Goal: Communication & Community: Answer question/provide support

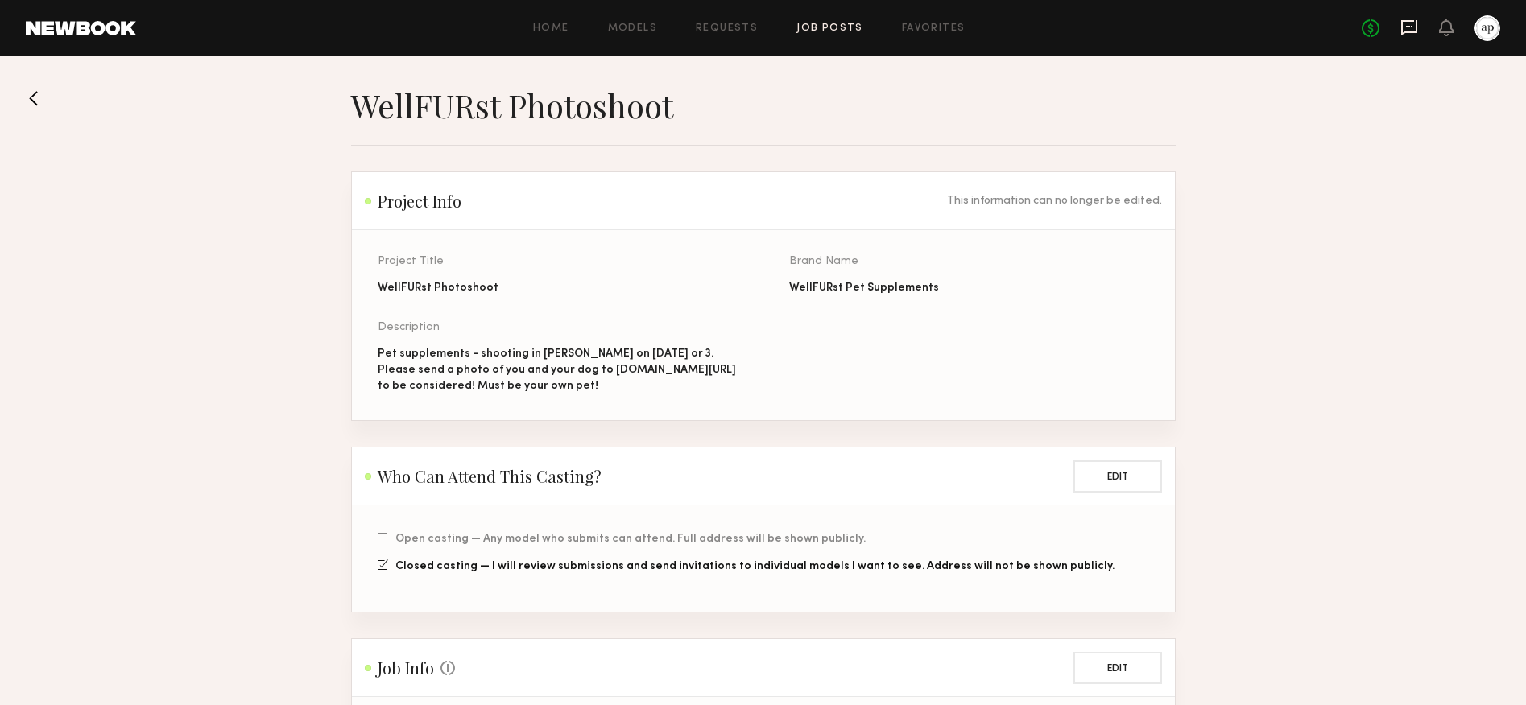
click at [1411, 27] on icon at bounding box center [1409, 27] width 6 height 2
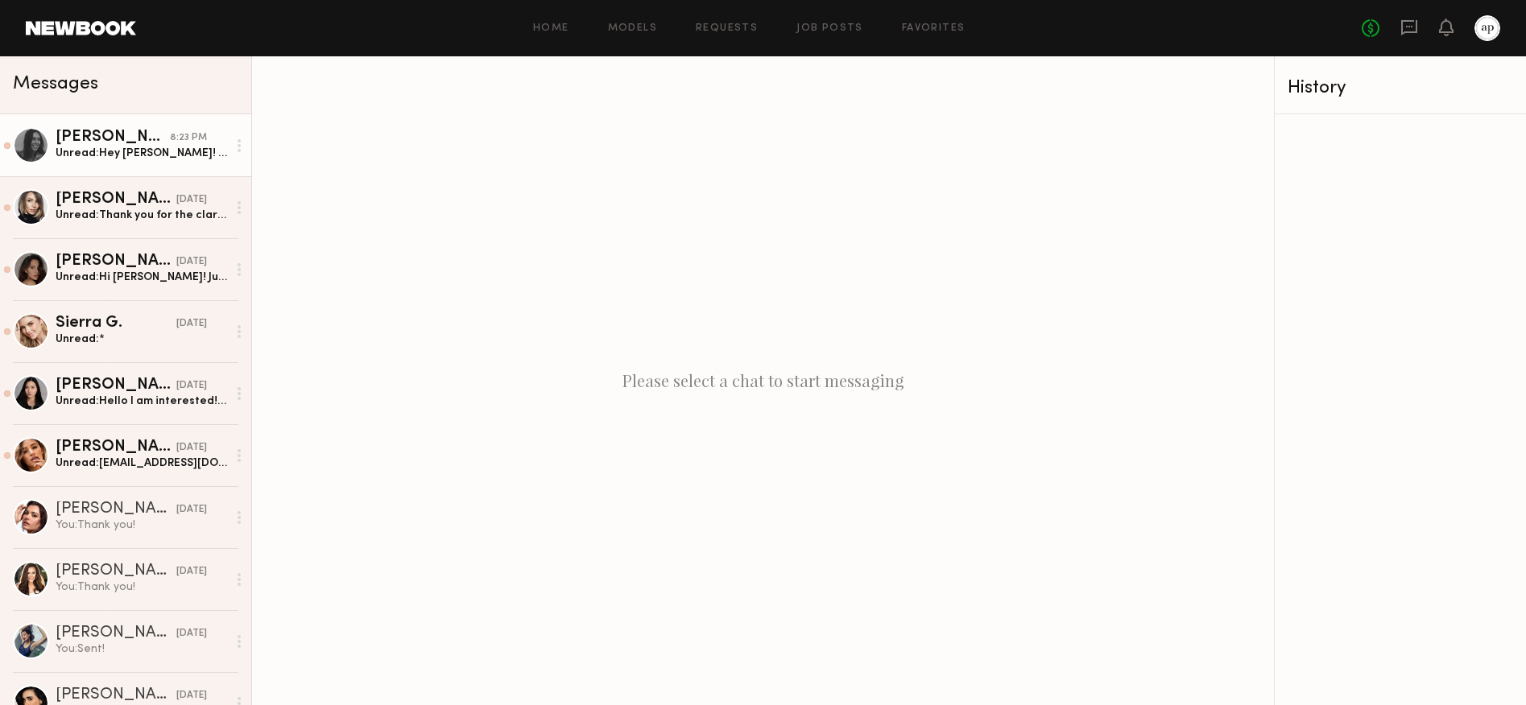
click at [118, 152] on div "Unread: Hey [PERSON_NAME]! Thank you for reaching out :) typically my rates for…" at bounding box center [142, 153] width 172 height 15
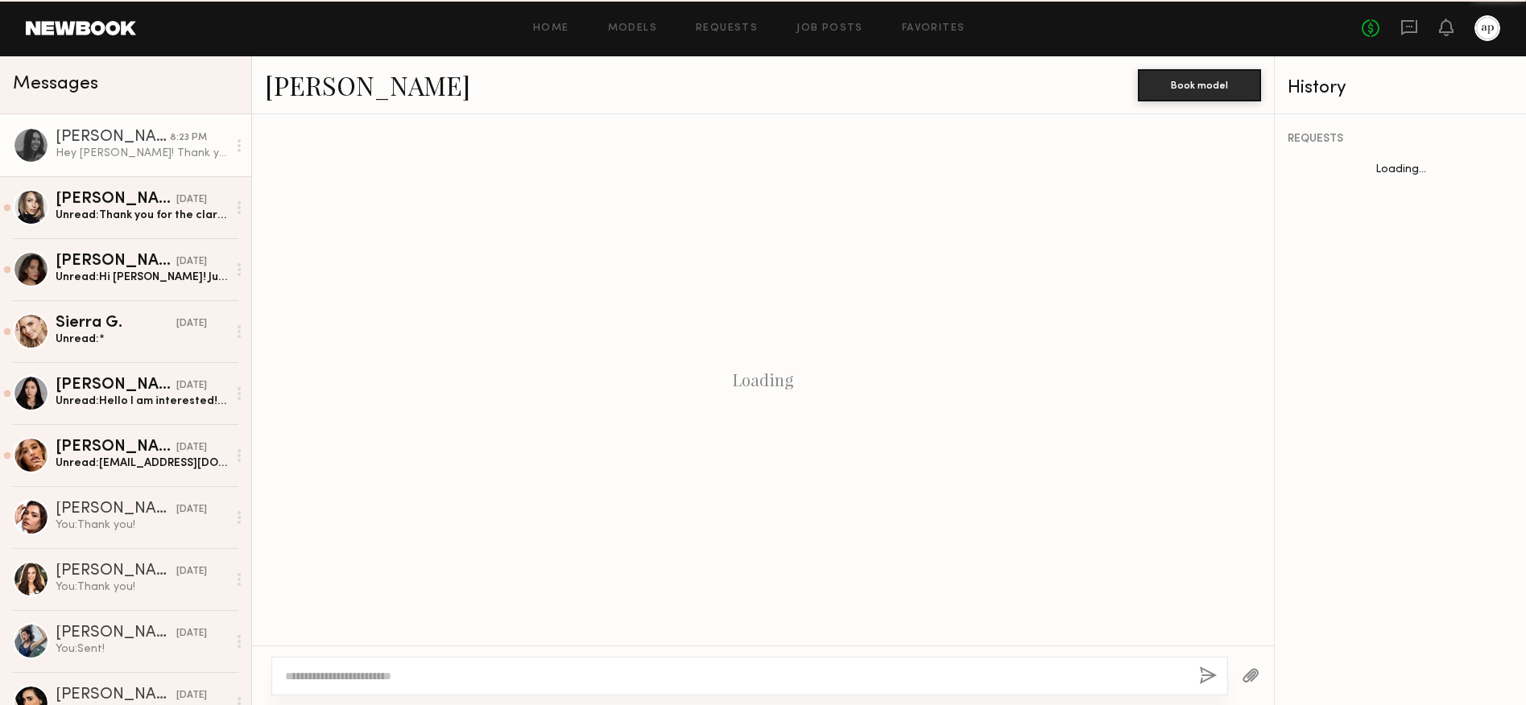
scroll to position [1144, 0]
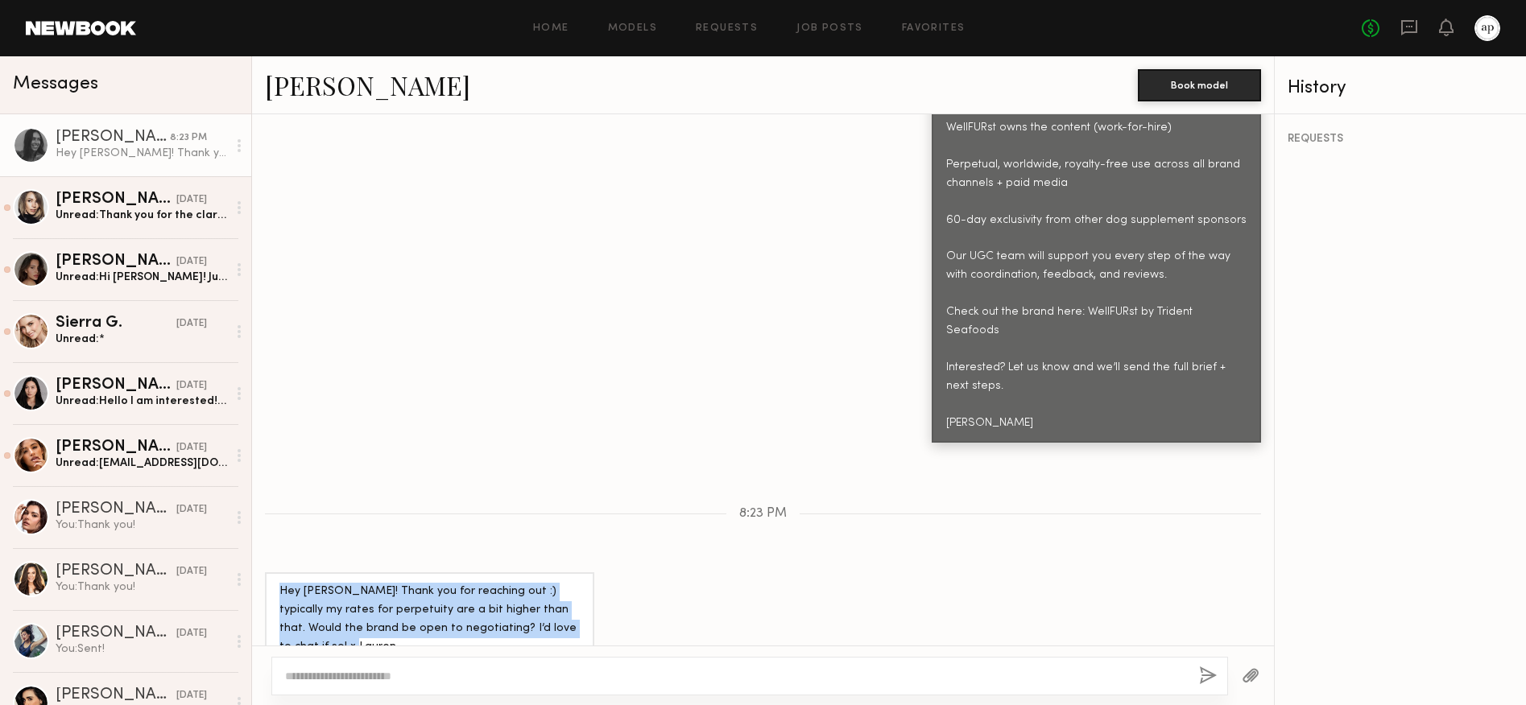
drag, startPoint x: 316, startPoint y: 613, endPoint x: 267, endPoint y: 561, distance: 70.6
click at [275, 573] on div "Hey [PERSON_NAME]! Thank you for reaching out :) typically my rates for perpetu…" at bounding box center [429, 620] width 329 height 94
copy div "Hey [PERSON_NAME]! Thank you for reaching out :) typically my rates for perpetu…"
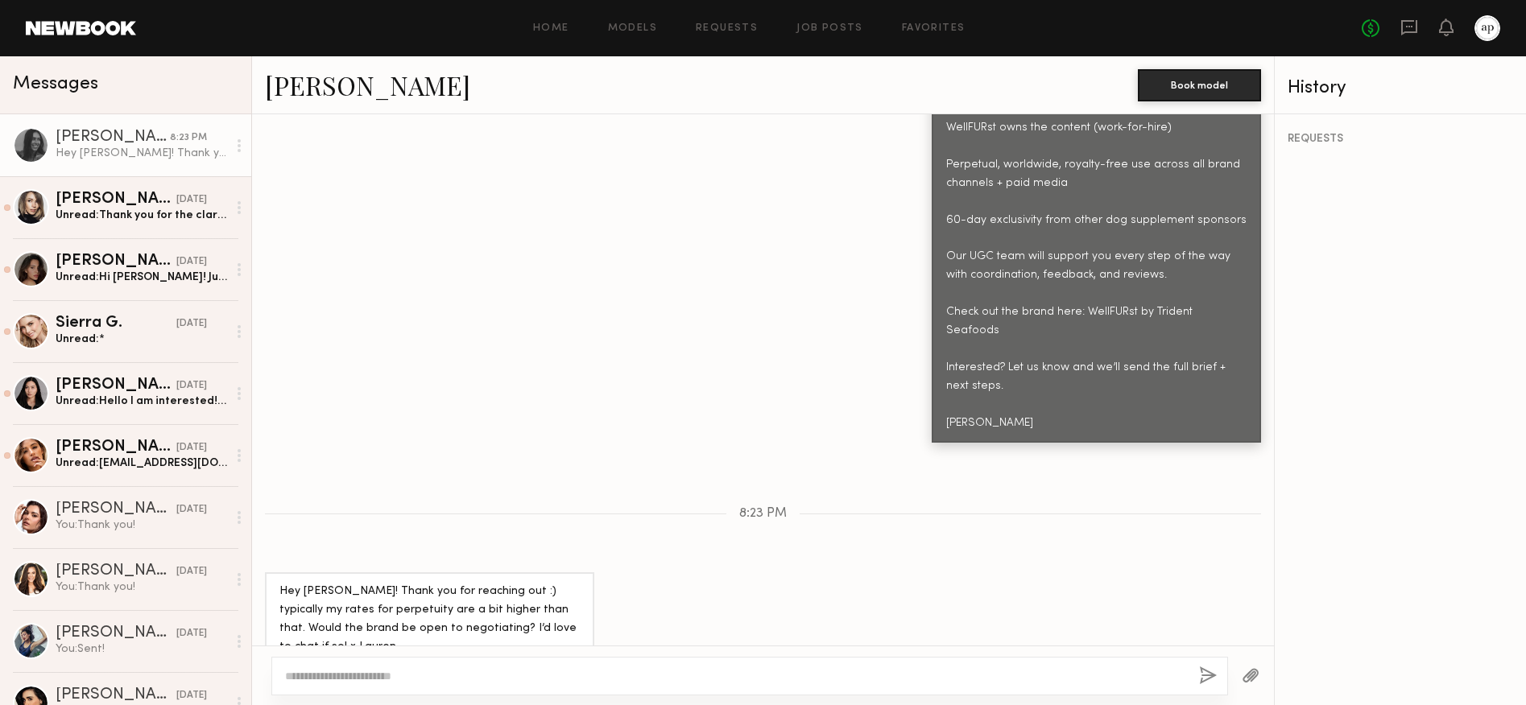
drag, startPoint x: 502, startPoint y: 697, endPoint x: 506, endPoint y: 685, distance: 11.7
click at [502, 696] on div at bounding box center [763, 676] width 1022 height 60
drag, startPoint x: 506, startPoint y: 685, endPoint x: 505, endPoint y: 676, distance: 9.7
click at [506, 684] on div at bounding box center [749, 676] width 957 height 39
click at [504, 672] on textarea at bounding box center [735, 676] width 901 height 16
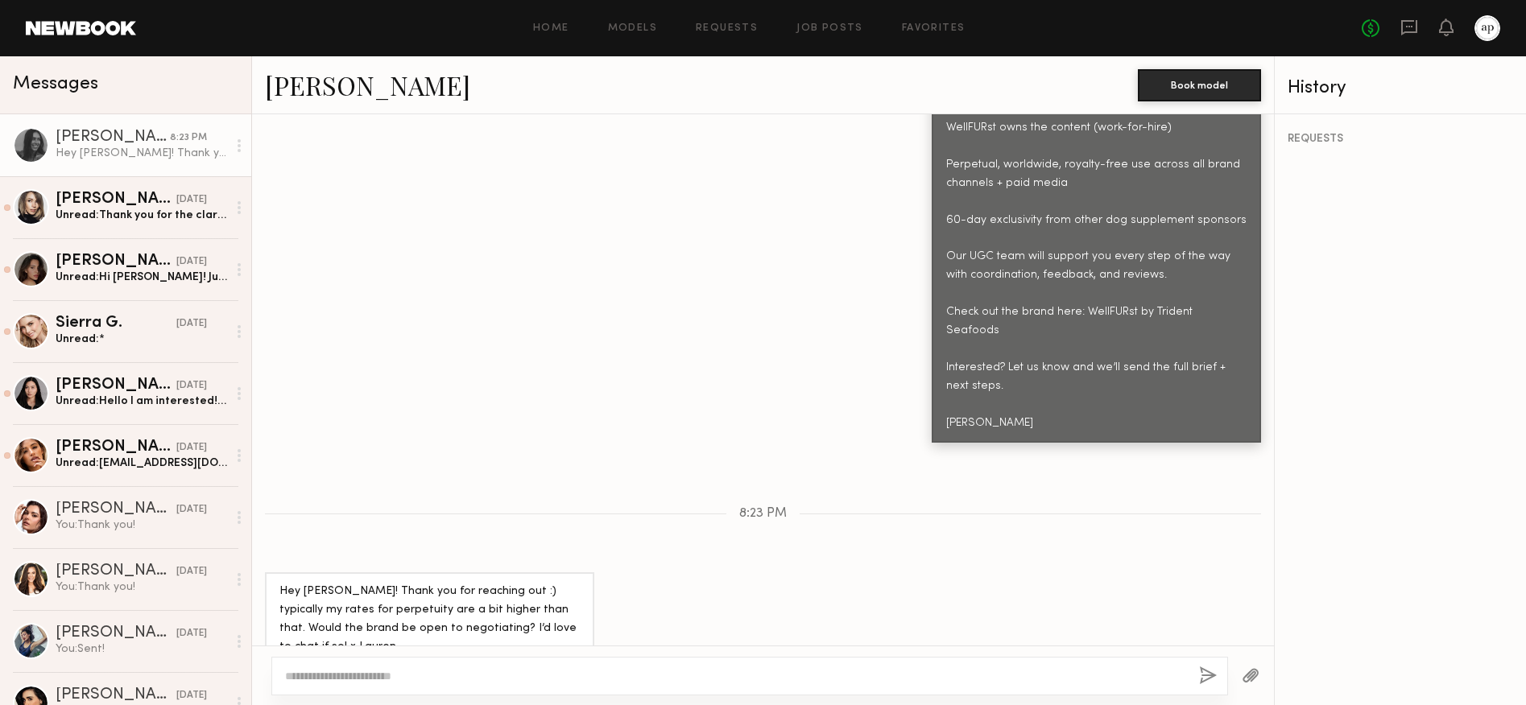
paste textarea "**********"
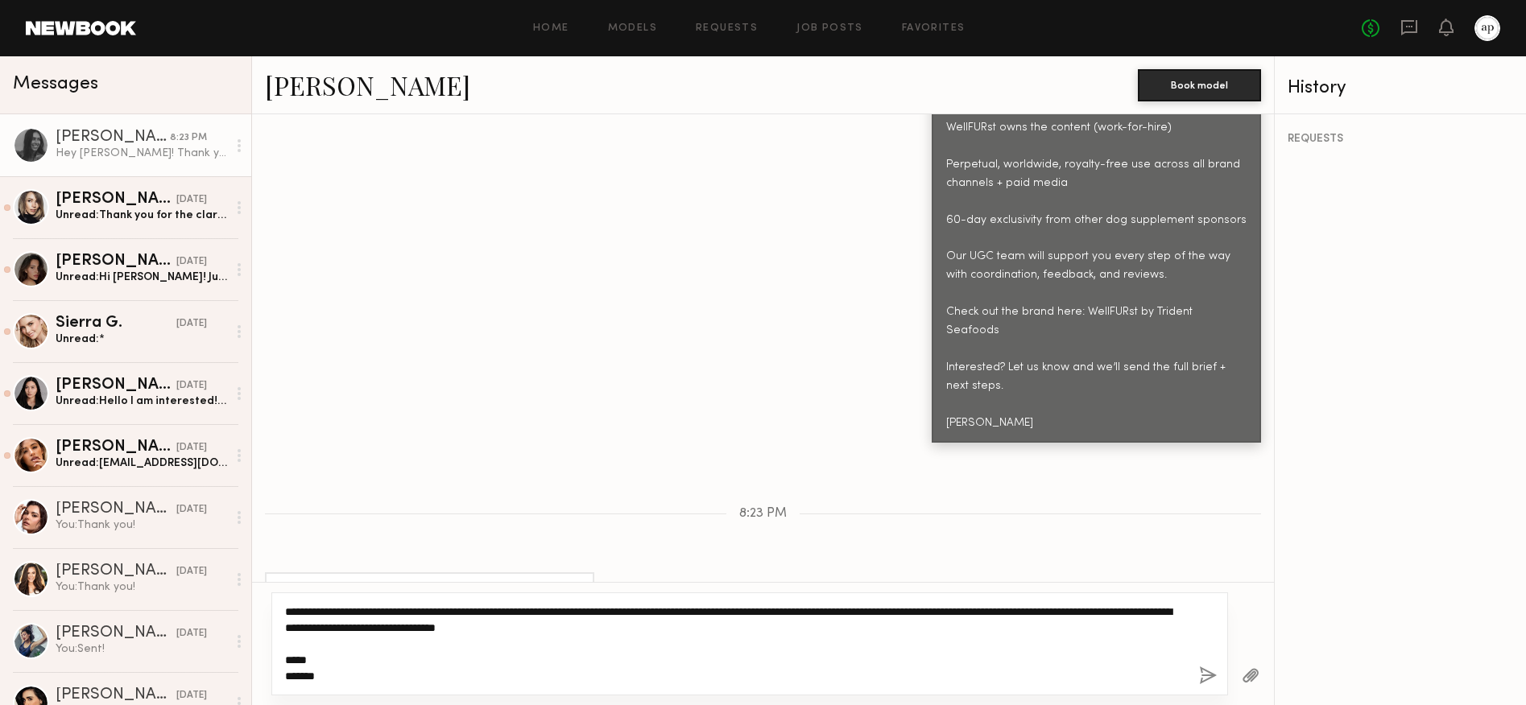
scroll to position [1145, 0]
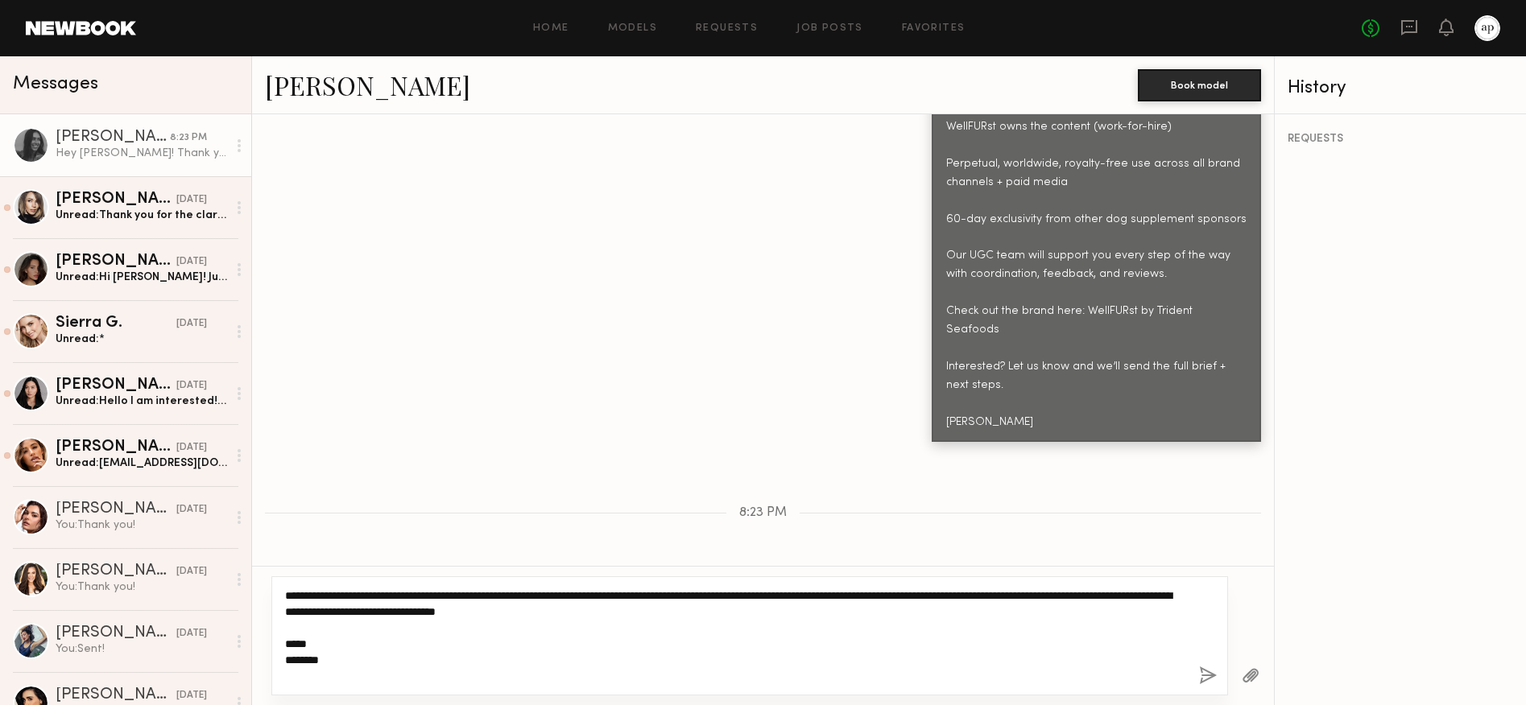
type textarea "**********"
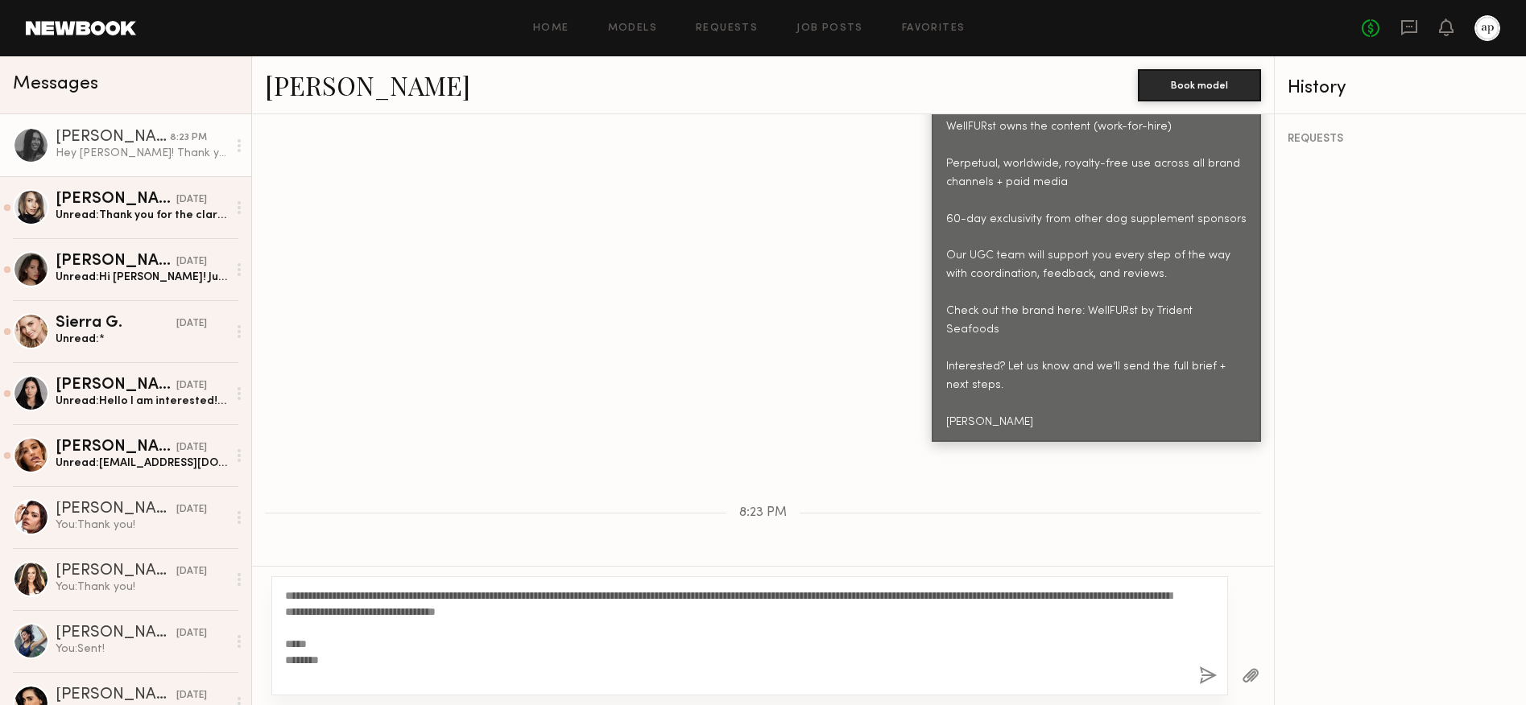
drag, startPoint x: 1208, startPoint y: 678, endPoint x: 909, endPoint y: 358, distance: 437.6
click at [1208, 677] on button "button" at bounding box center [1208, 677] width 18 height 20
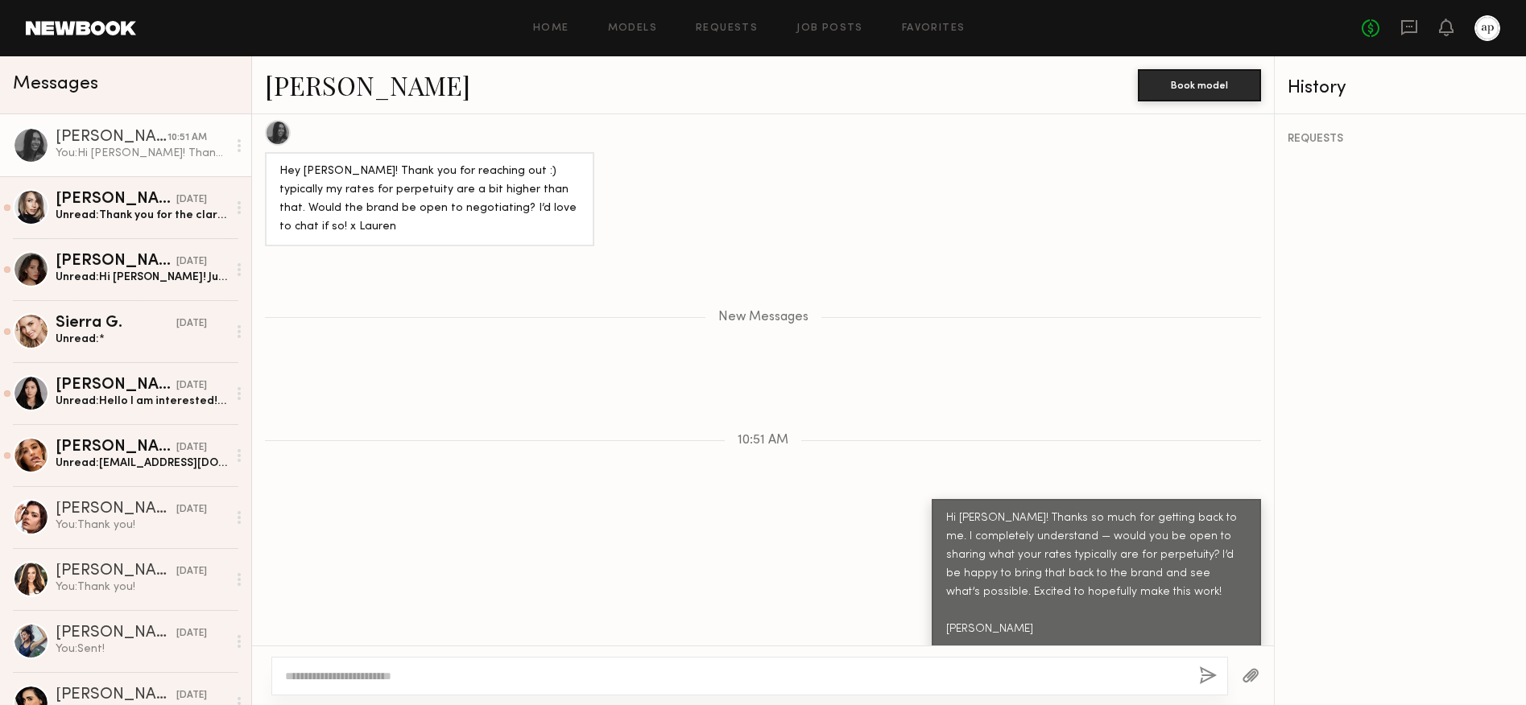
scroll to position [1597, 0]
